Goal: Task Accomplishment & Management: Complete application form

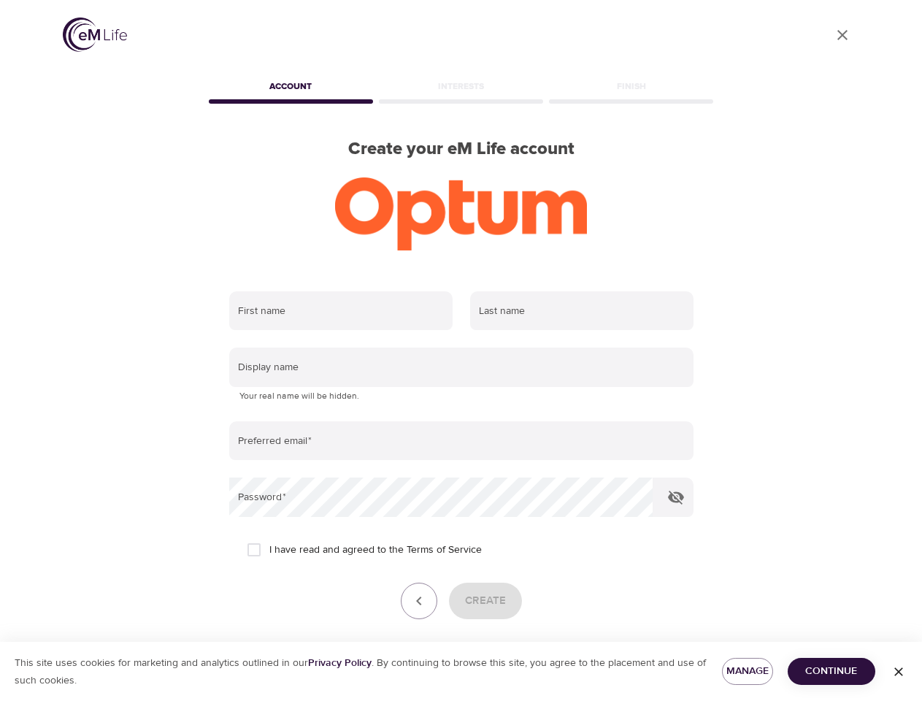
click at [341, 311] on input "text" at bounding box center [340, 310] width 223 height 39
click at [582, 311] on input "text" at bounding box center [581, 310] width 223 height 39
click at [462, 367] on input "text" at bounding box center [461, 367] width 464 height 39
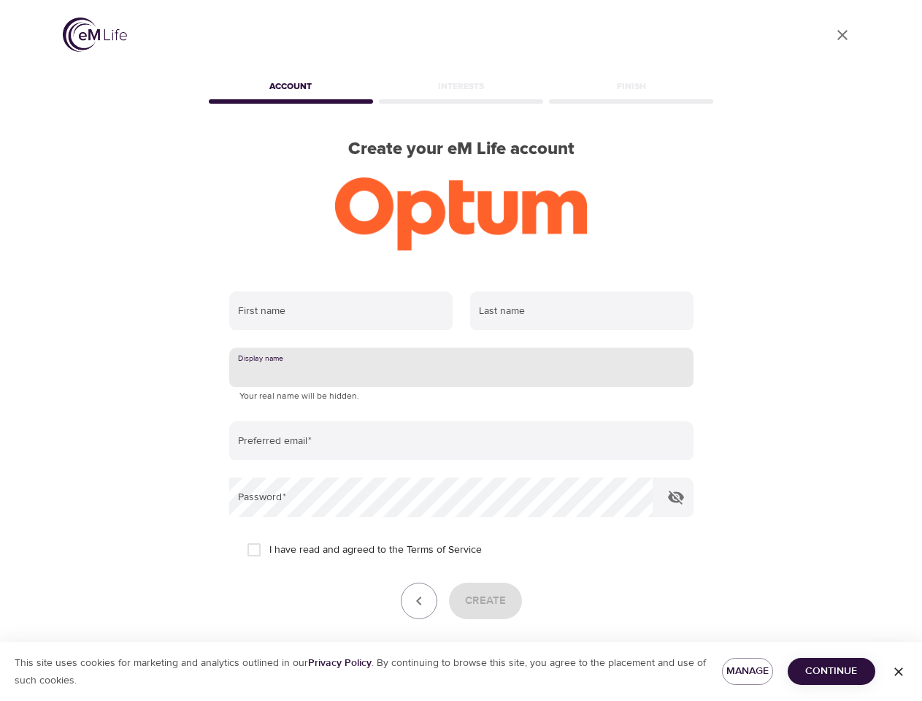
click at [462, 441] on input "email" at bounding box center [461, 440] width 464 height 39
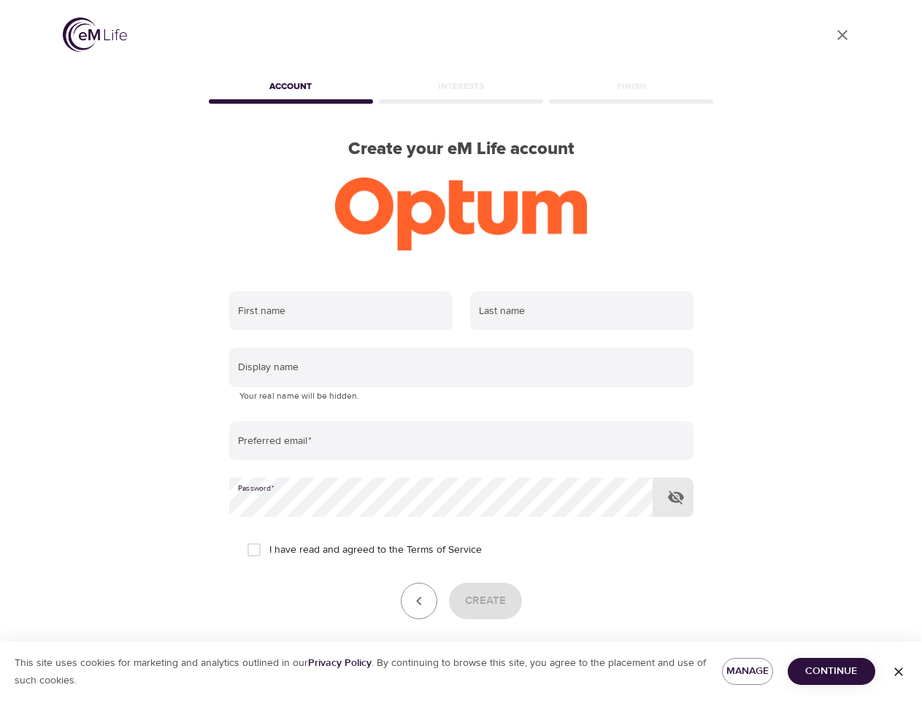
click at [676, 497] on icon "button" at bounding box center [677, 498] width 18 height 18
click at [419, 601] on icon "button" at bounding box center [419, 601] width 18 height 18
click at [485, 601] on div "Create" at bounding box center [461, 601] width 464 height 37
click at [748, 671] on span "Manage" at bounding box center [748, 671] width 28 height 18
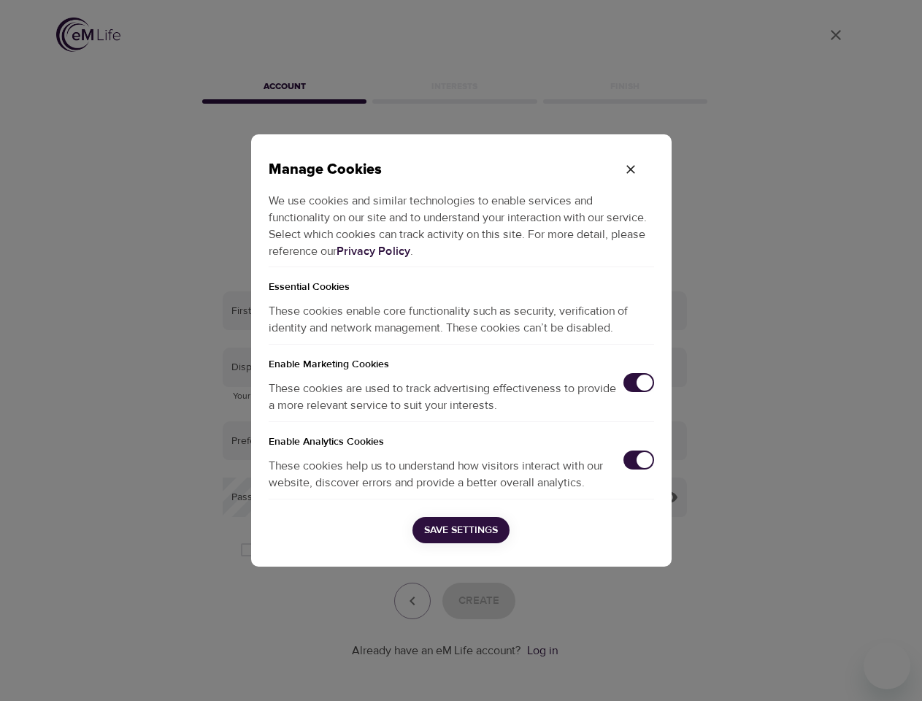
click at [832, 671] on div "Manage Cookies We use cookies and similar technologies to enable services and f…" at bounding box center [461, 350] width 922 height 701
